Goal: Information Seeking & Learning: Learn about a topic

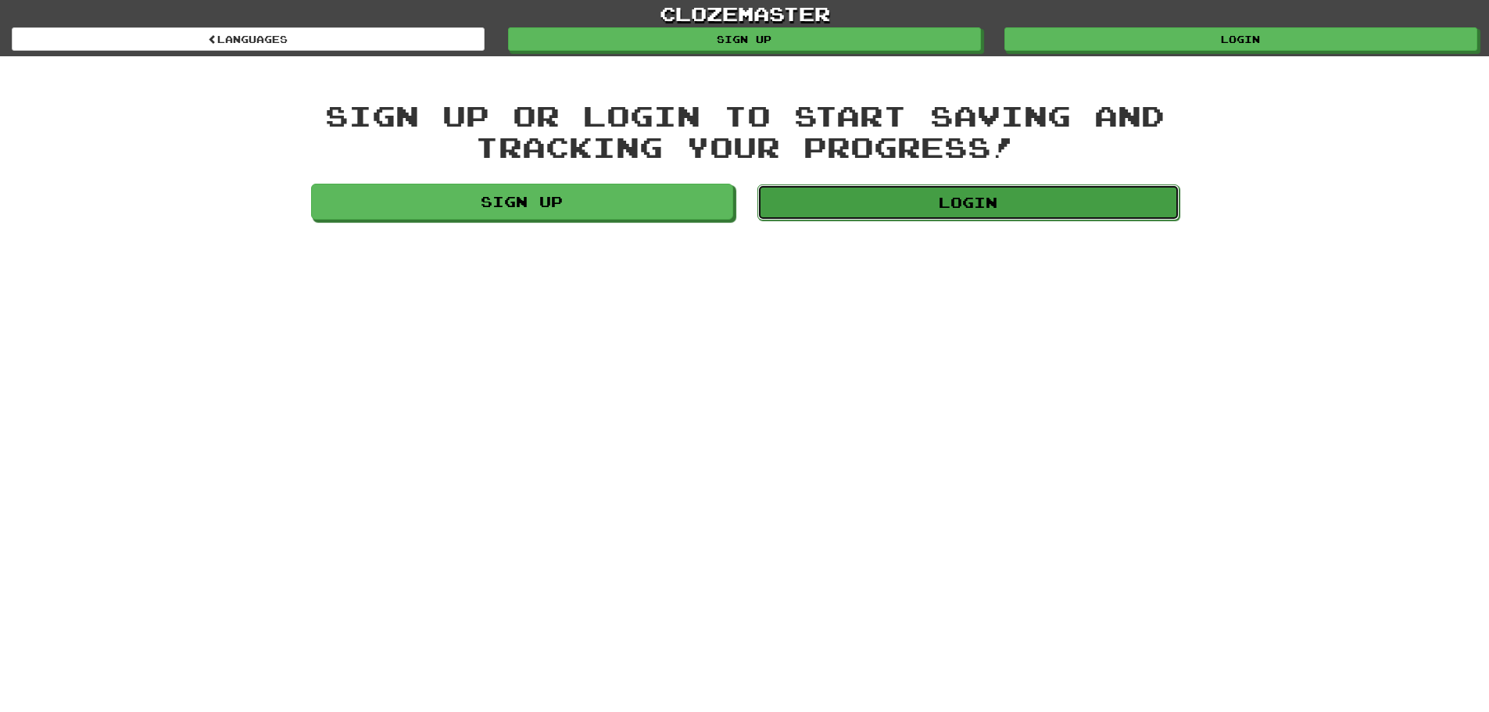
click at [870, 207] on link "Login" at bounding box center [969, 203] width 422 height 36
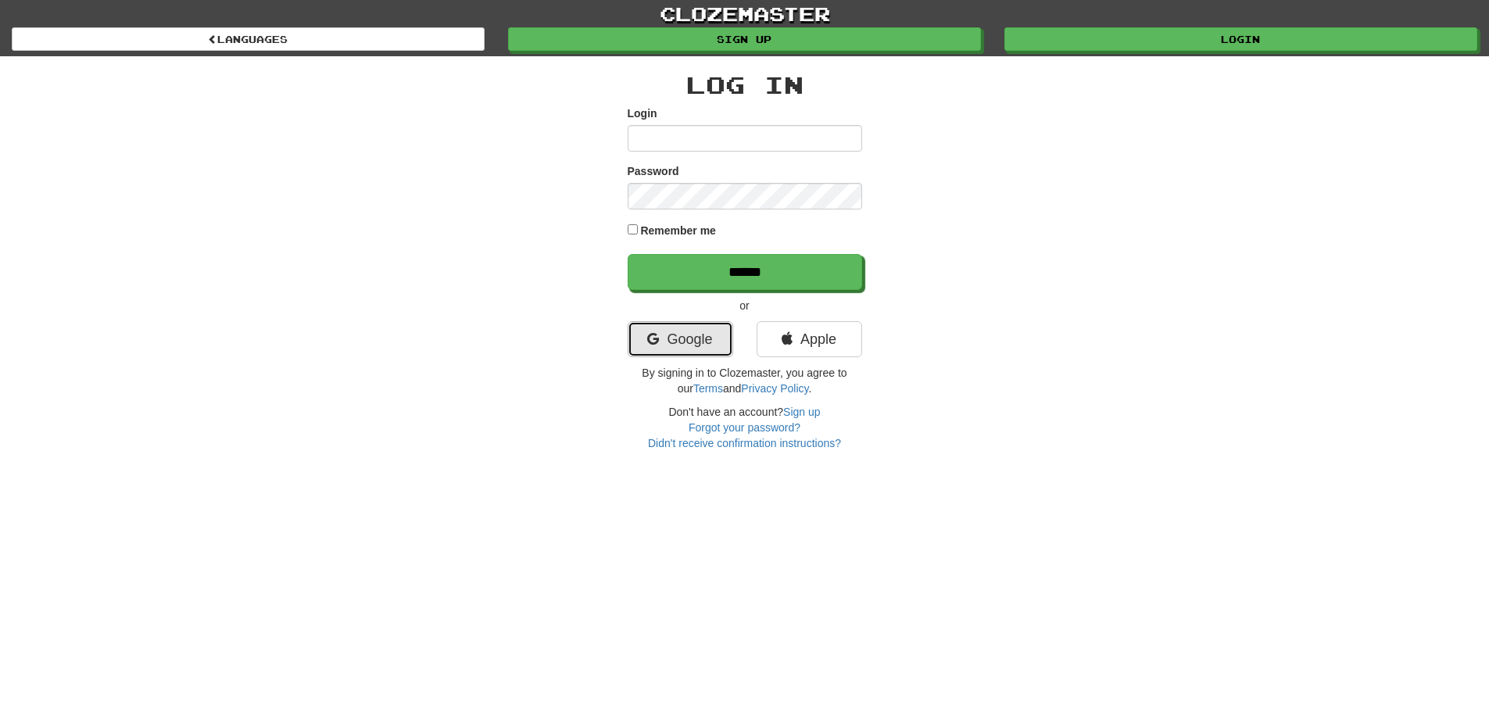
click at [674, 339] on link "Google" at bounding box center [681, 339] width 106 height 36
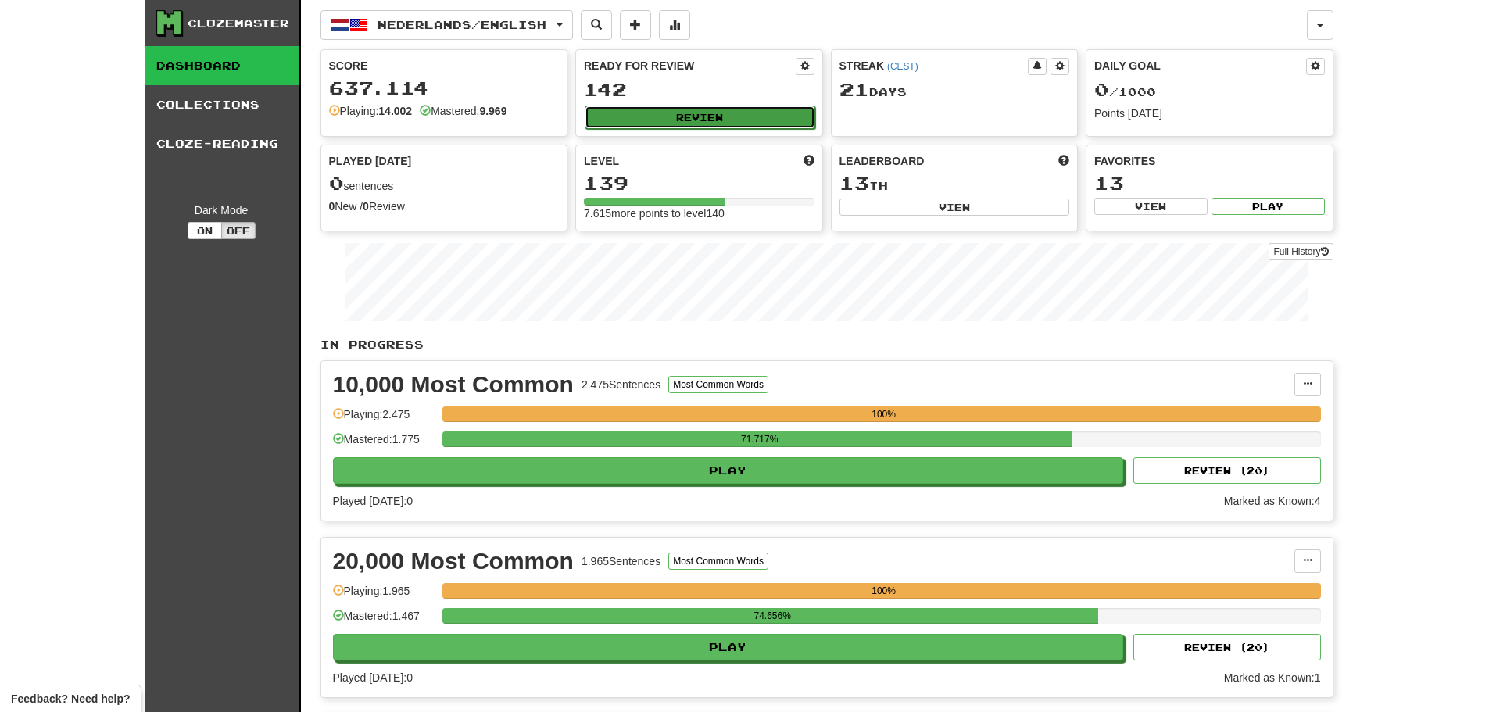
click at [657, 113] on button "Review" at bounding box center [700, 117] width 231 height 23
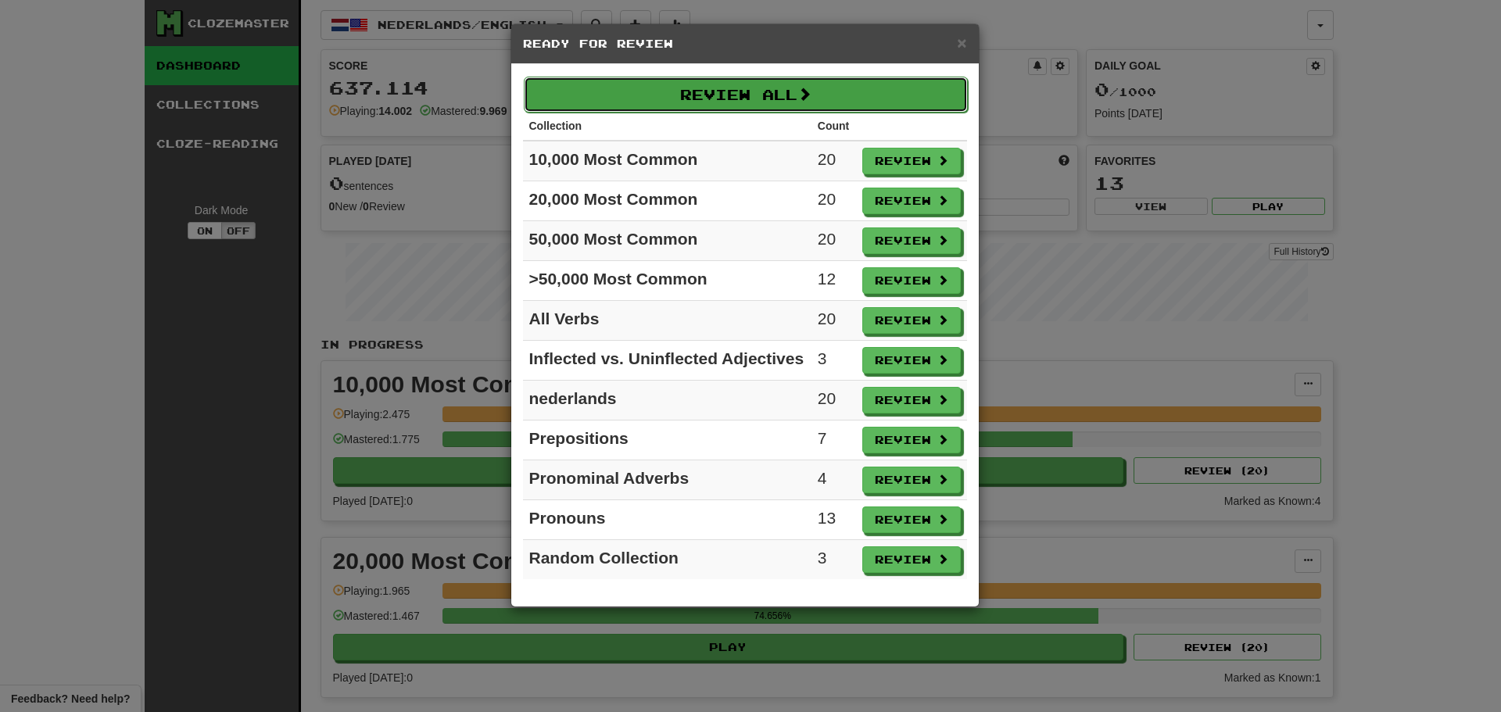
click at [668, 99] on button "Review All" at bounding box center [746, 95] width 444 height 36
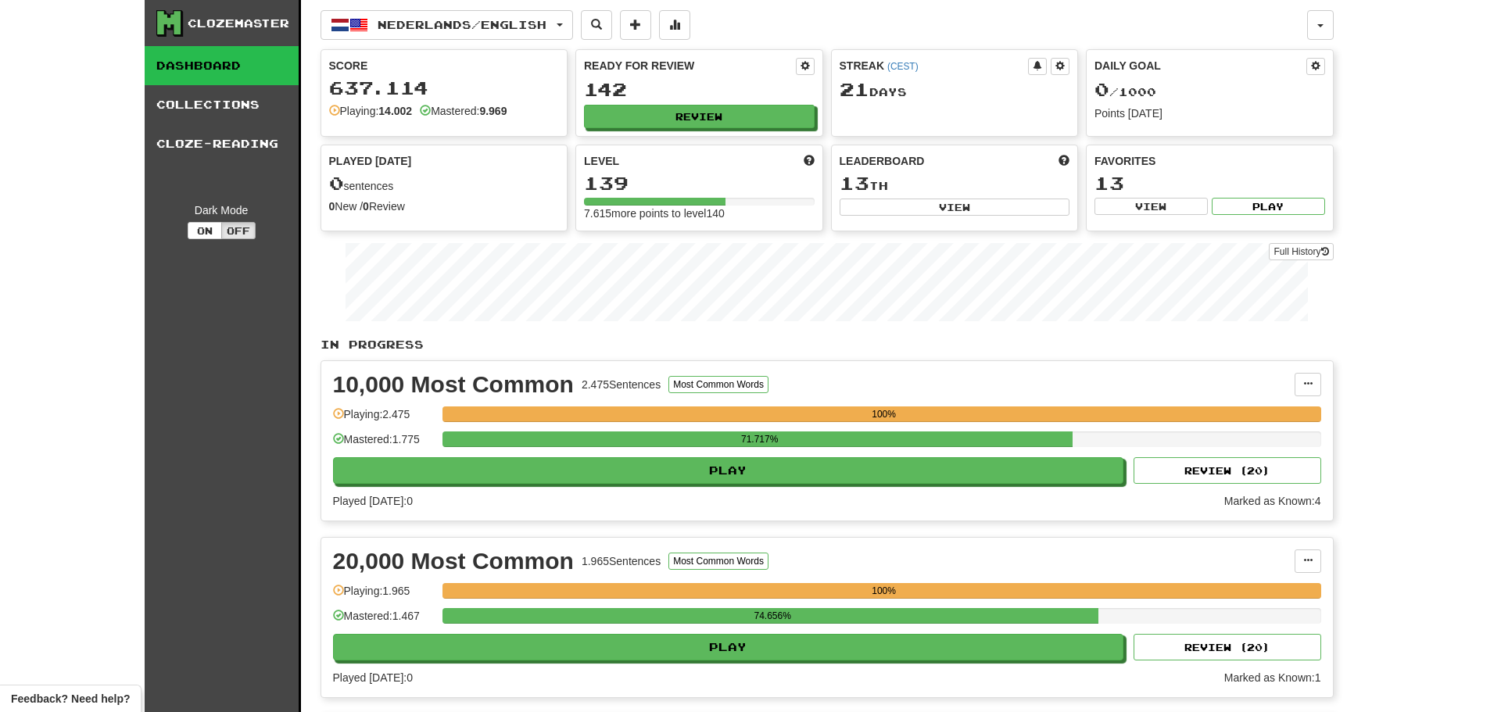
select select "********"
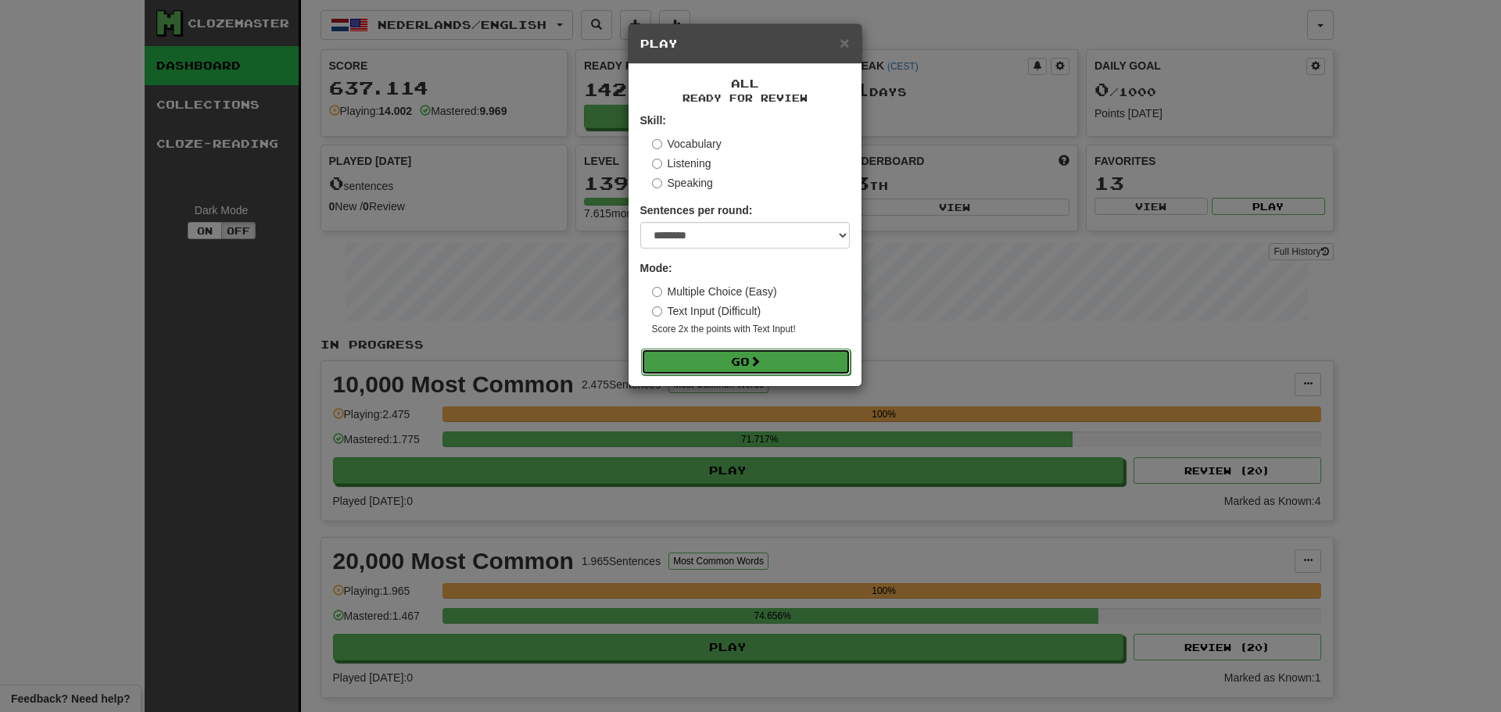
click at [760, 353] on button "Go" at bounding box center [746, 362] width 210 height 27
